Goal: Manage account settings

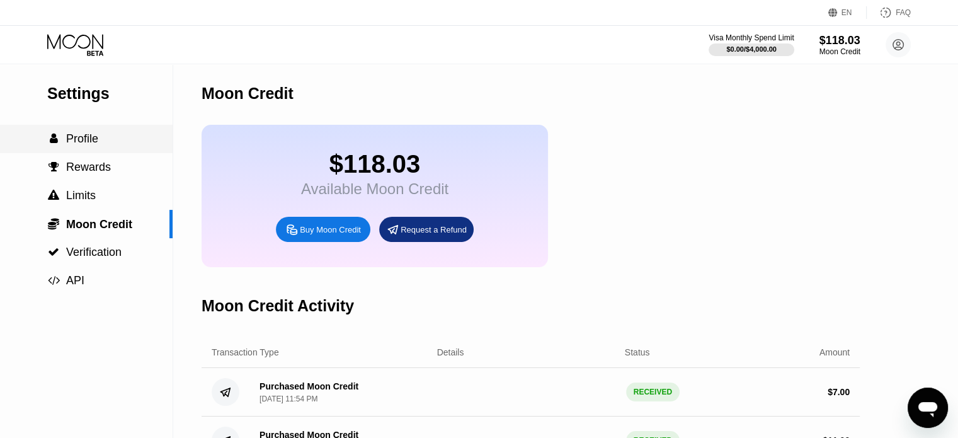
click at [80, 140] on span "Profile" at bounding box center [82, 138] width 32 height 13
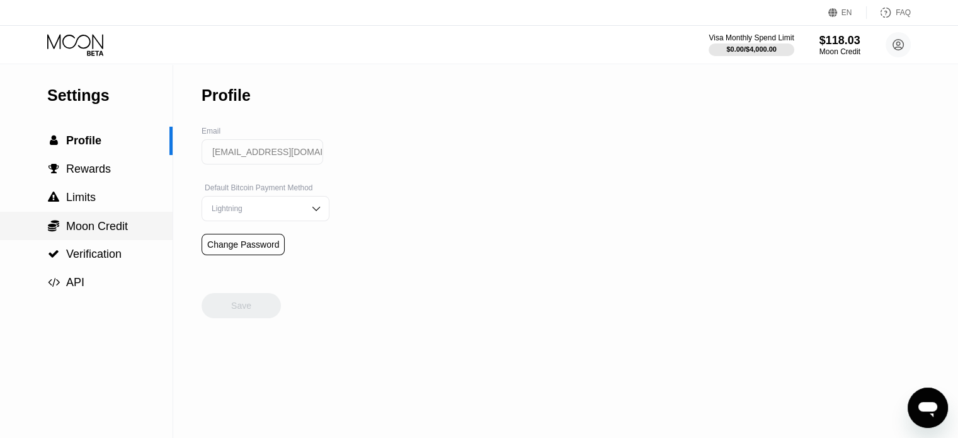
click at [116, 229] on span "Moon Credit" at bounding box center [97, 226] width 62 height 13
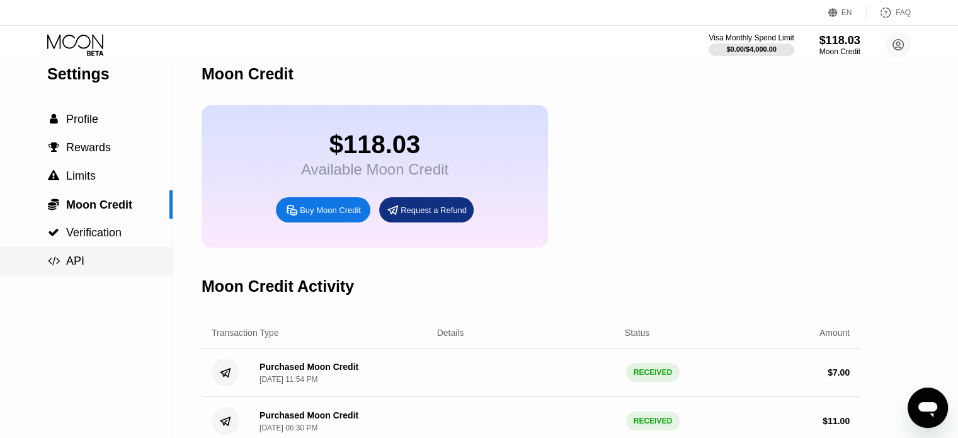
scroll to position [10, 0]
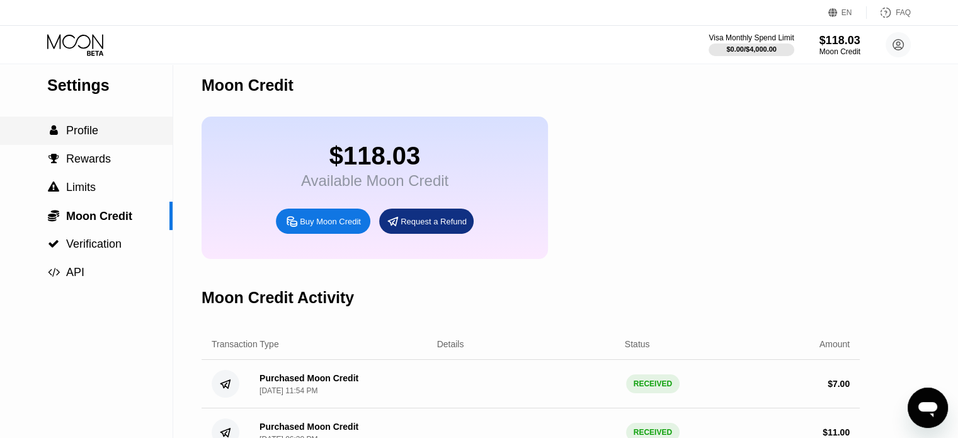
click at [88, 132] on span "Profile" at bounding box center [82, 130] width 32 height 13
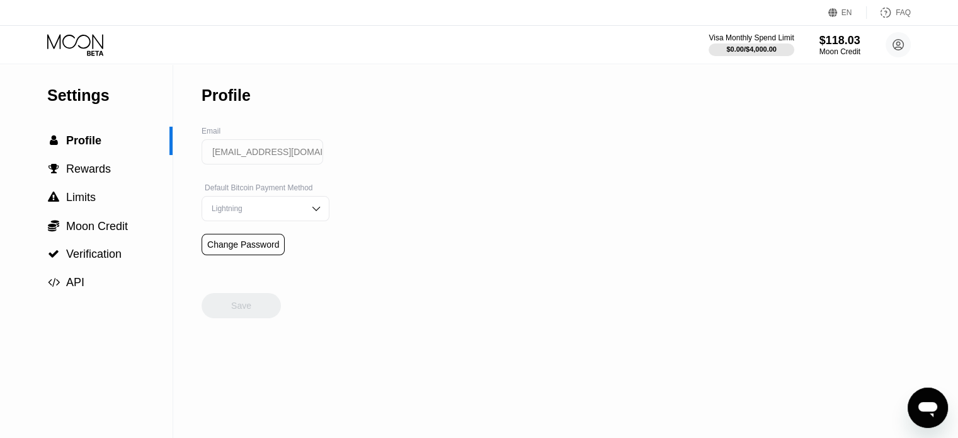
click at [81, 98] on div "Settings" at bounding box center [109, 95] width 125 height 18
click at [72, 45] on icon at bounding box center [76, 45] width 59 height 22
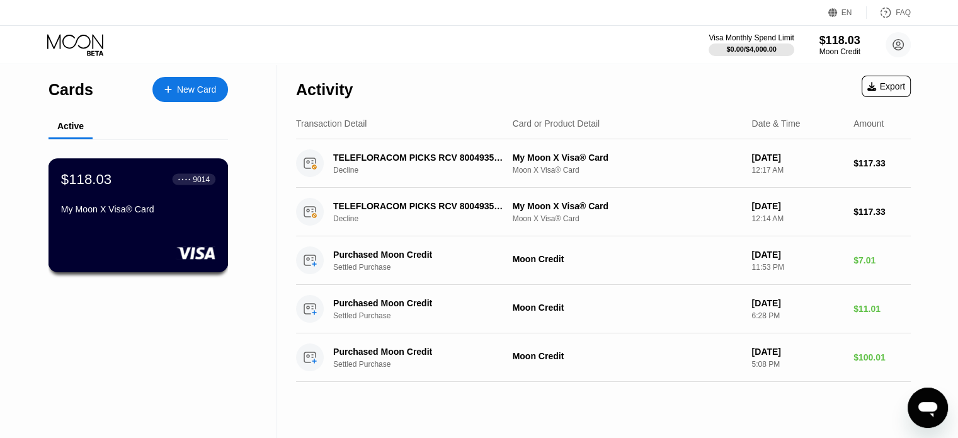
click at [139, 204] on div "$118.03 ● ● ● ● 9014 My Moon X Visa® Card" at bounding box center [138, 195] width 154 height 48
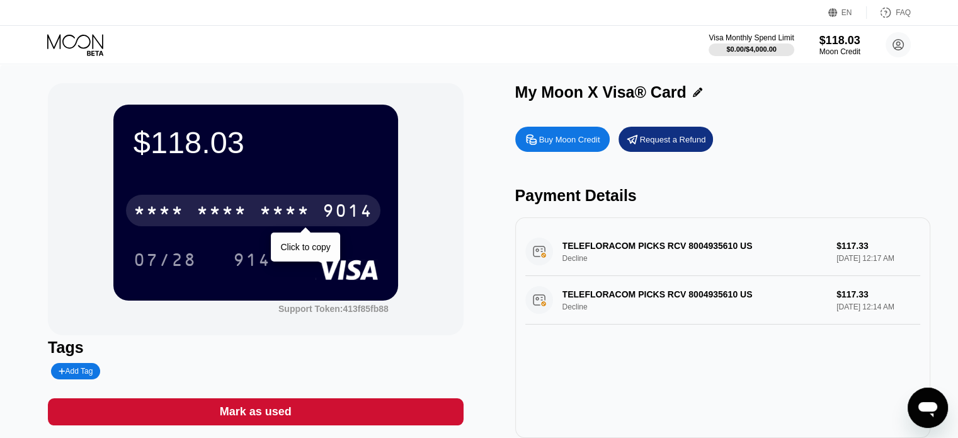
click at [234, 212] on div "* * * *" at bounding box center [221, 212] width 50 height 20
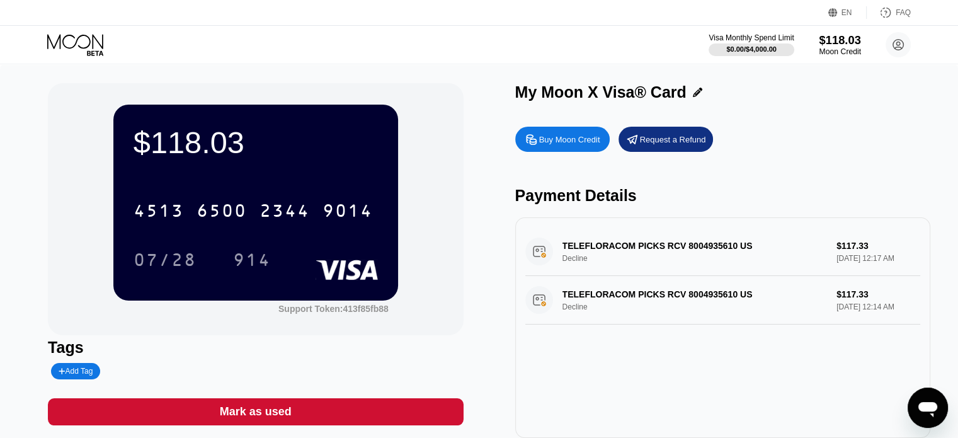
click at [824, 45] on div "$118.03" at bounding box center [840, 39] width 42 height 13
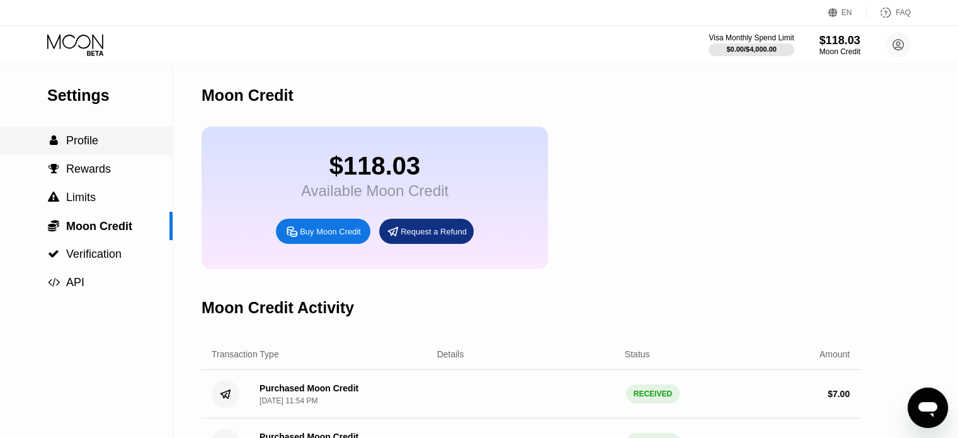
click at [65, 145] on div " Profile" at bounding box center [72, 140] width 51 height 13
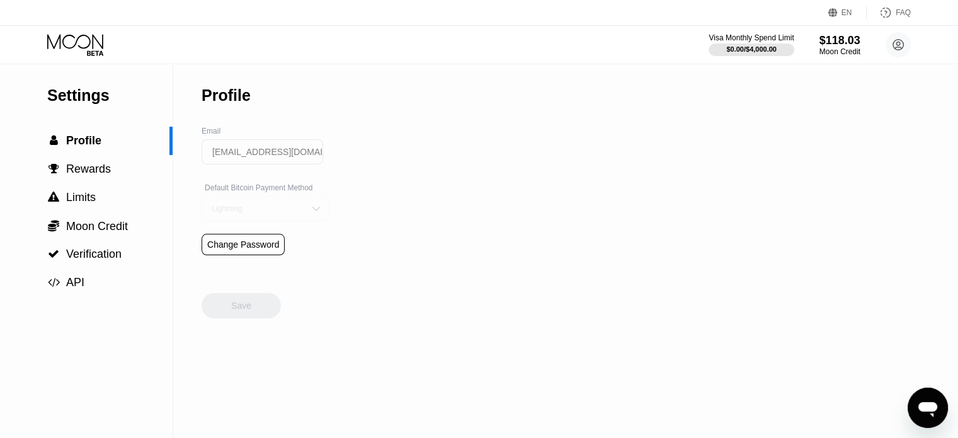
click at [282, 208] on div "Lightning" at bounding box center [265, 208] width 128 height 25
click at [258, 271] on div "On-Chain" at bounding box center [265, 258] width 127 height 25
click at [242, 311] on div "Save" at bounding box center [241, 305] width 20 height 11
click at [101, 260] on span "Verification" at bounding box center [93, 253] width 55 height 13
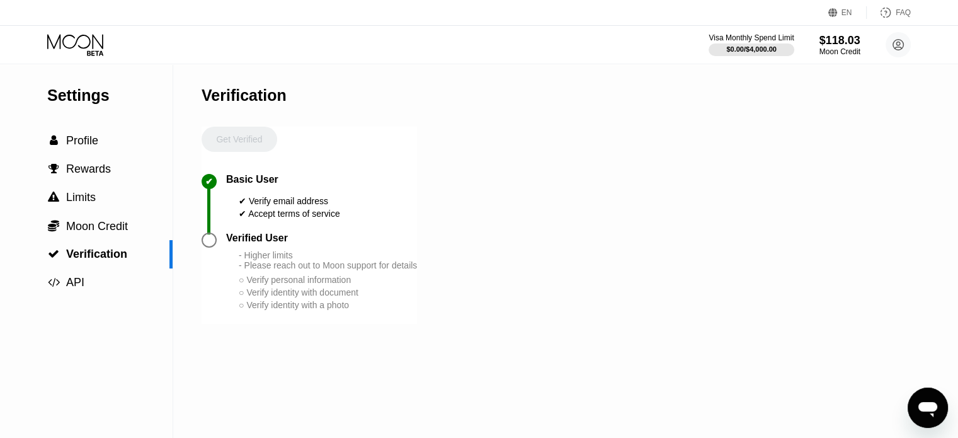
click at [209, 247] on div at bounding box center [208, 239] width 15 height 15
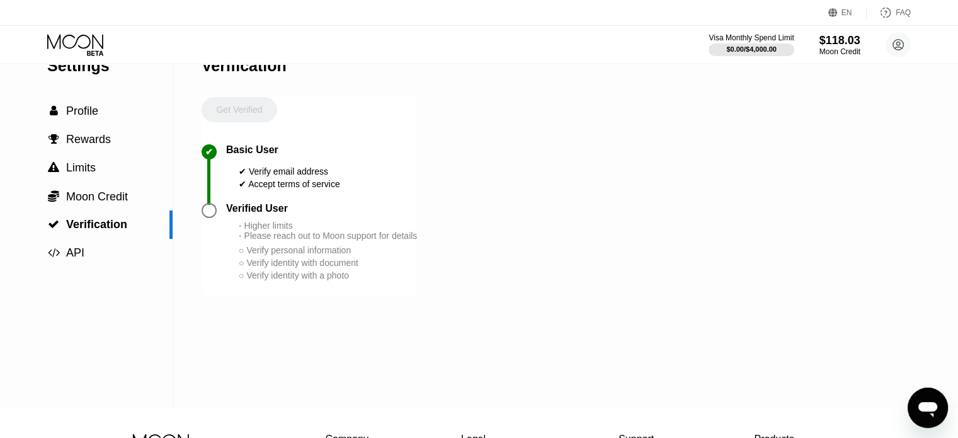
scroll to position [30, 0]
click at [895, 42] on circle at bounding box center [897, 44] width 25 height 25
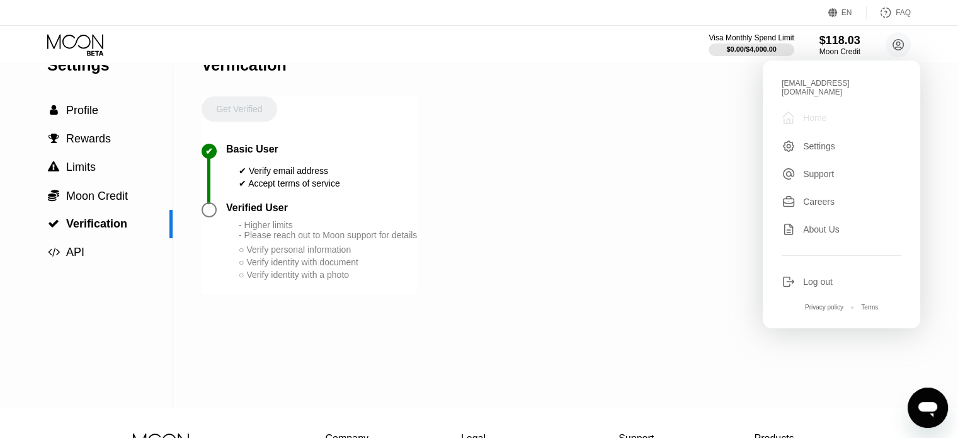
click at [824, 113] on div "Home" at bounding box center [814, 118] width 23 height 10
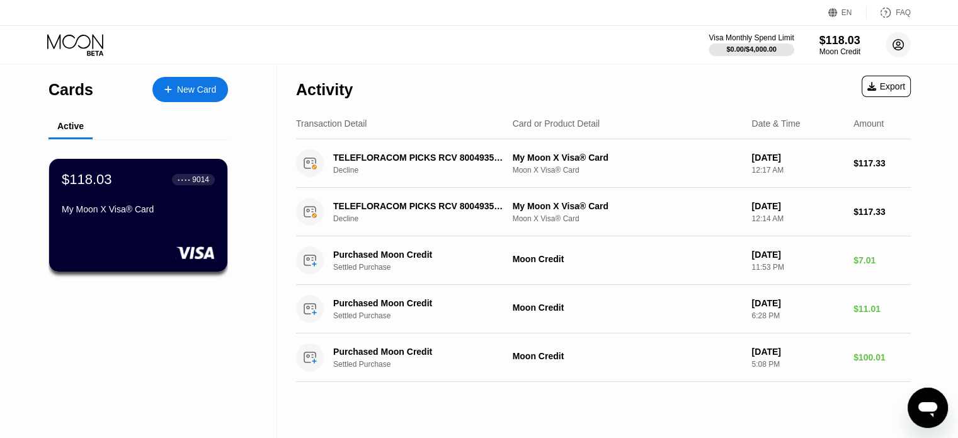
click at [897, 47] on circle at bounding box center [897, 44] width 25 height 25
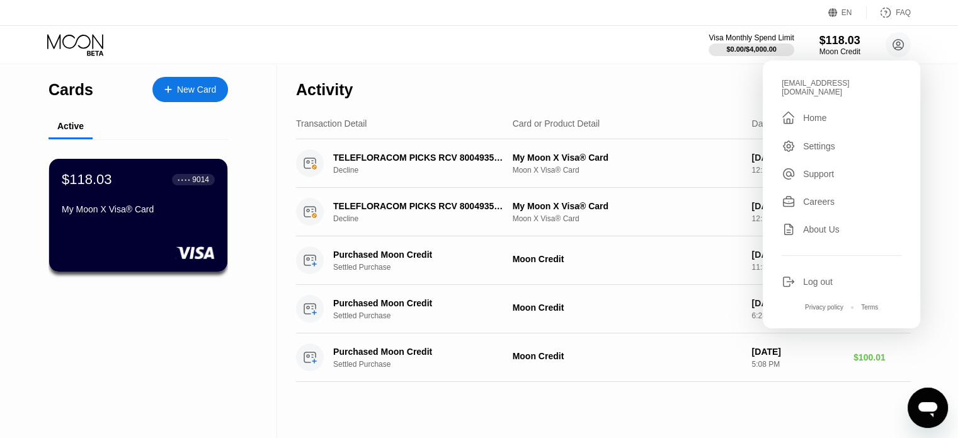
click at [810, 143] on div "Settings" at bounding box center [819, 146] width 32 height 10
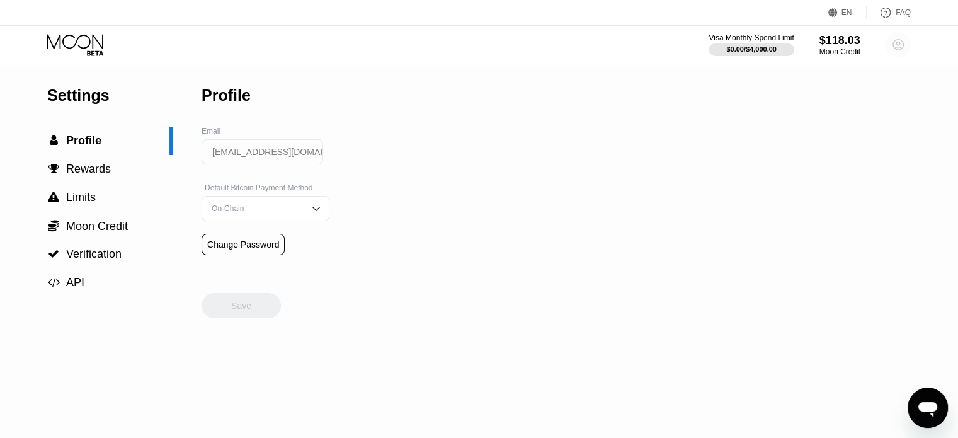
click at [898, 38] on circle at bounding box center [897, 44] width 25 height 25
